Goal: Navigation & Orientation: Understand site structure

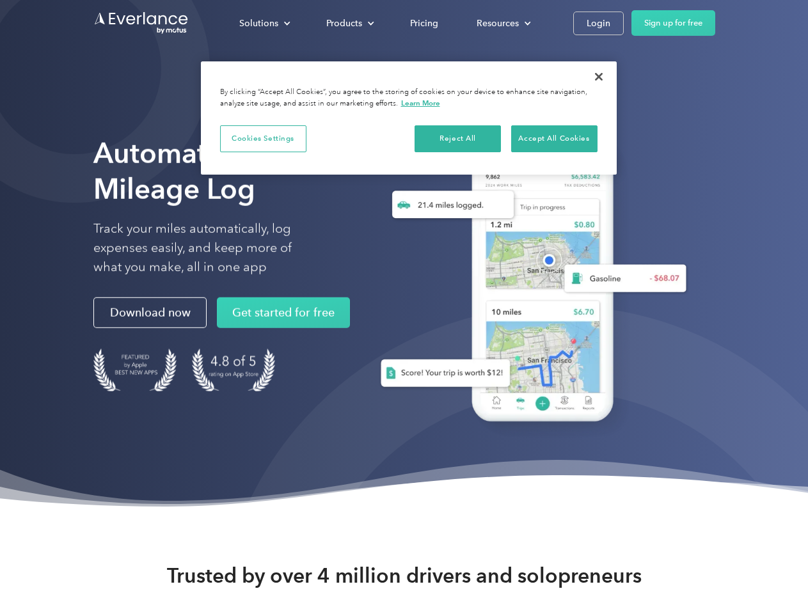
click at [264, 23] on div "Solutions" at bounding box center [258, 23] width 39 height 16
click at [349, 23] on div "Products" at bounding box center [344, 23] width 36 height 16
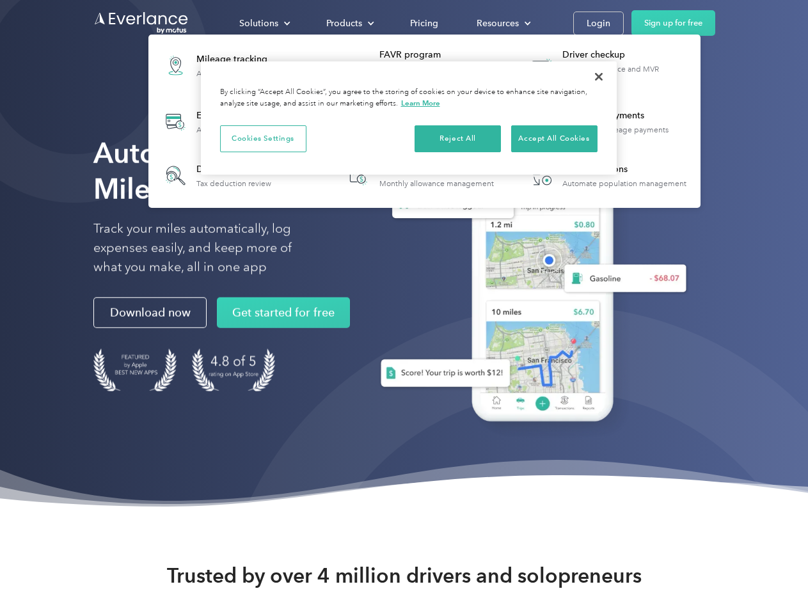
click at [502, 23] on div "Resources" at bounding box center [498, 23] width 42 height 16
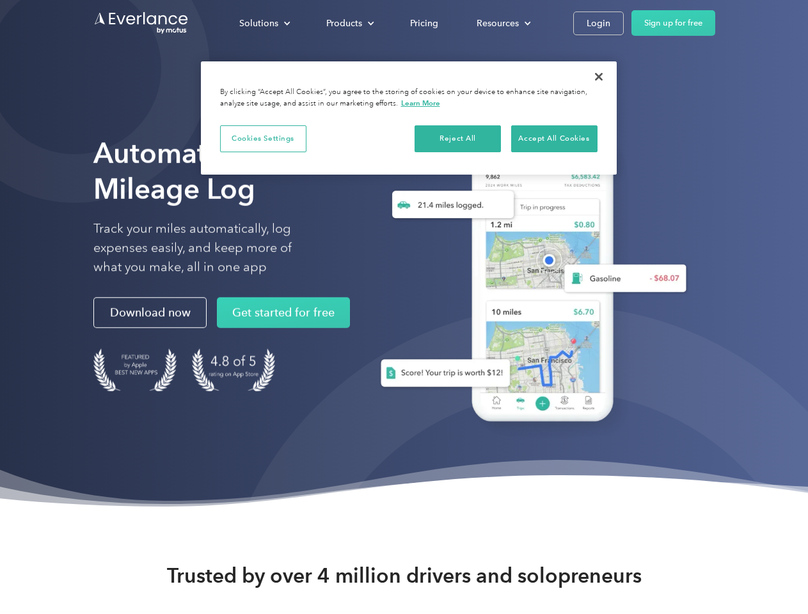
click at [263, 138] on button "Cookies Settings" at bounding box center [263, 138] width 86 height 27
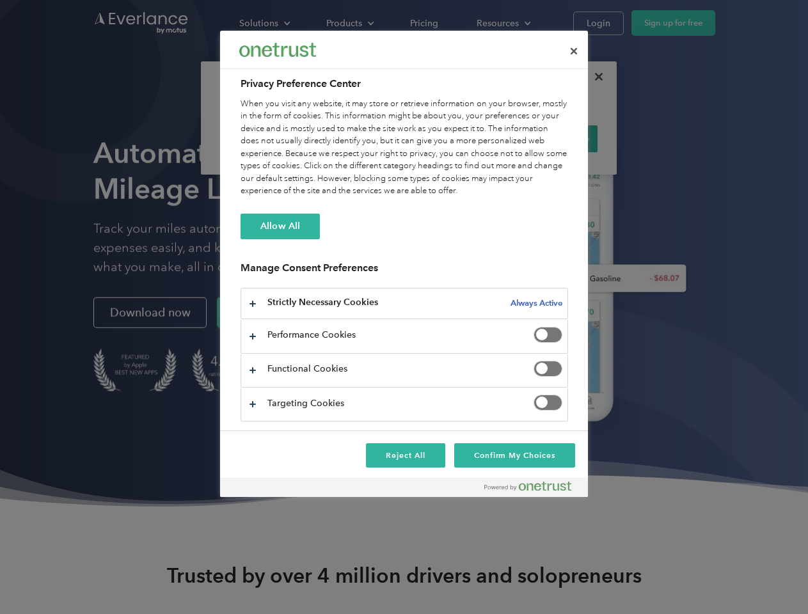
click at [458, 138] on div "When you visit any website, it may store or retrieve information on your browse…" at bounding box center [405, 148] width 328 height 100
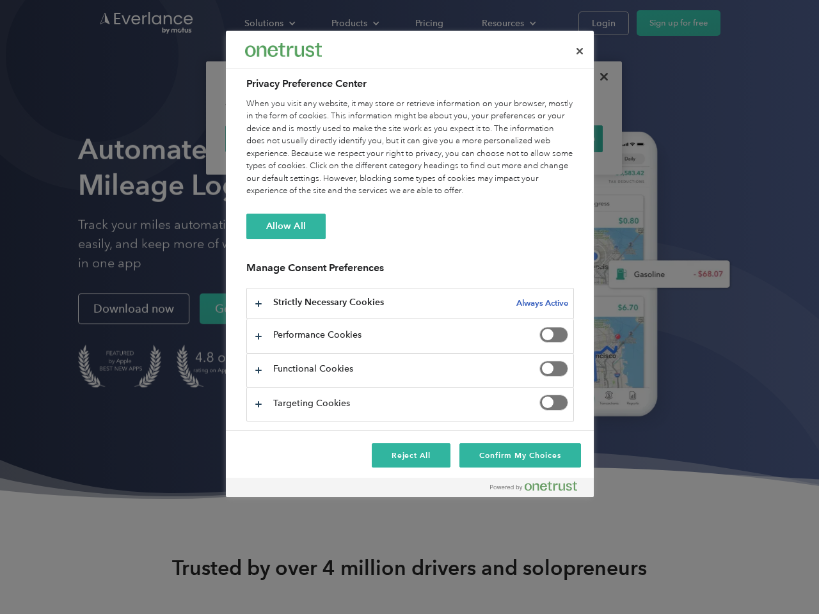
click at [554, 138] on div "When you visit any website, it may store or retrieve information on your browse…" at bounding box center [410, 148] width 328 height 100
click at [599, 77] on div at bounding box center [409, 307] width 819 height 614
